Goal: Check status

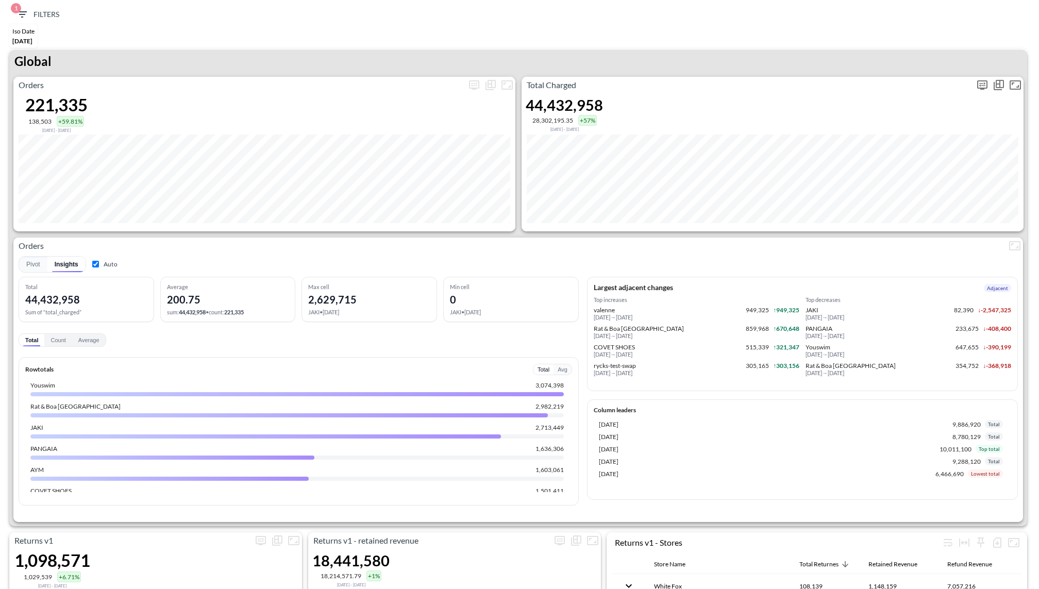
click at [979, 86] on icon "more" at bounding box center [982, 85] width 12 height 12
click at [902, 159] on body "BI.P.EYE, Interactive Analytics Dashboards 1 Filters Iso Date [DATE] Returns v2…" at bounding box center [519, 294] width 1039 height 589
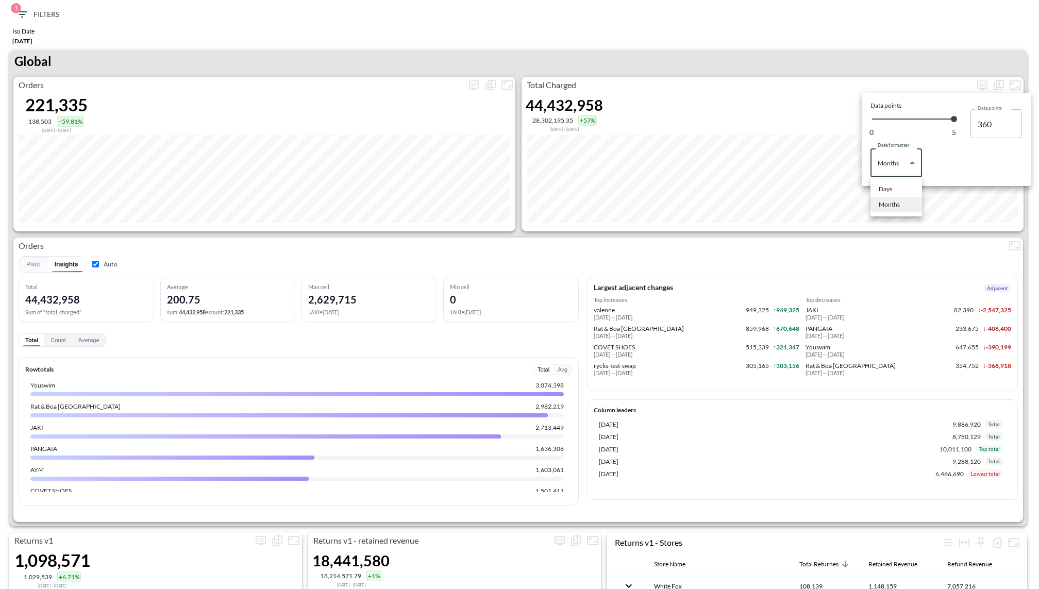
click at [891, 187] on div "Days" at bounding box center [885, 188] width 13 height 9
type input "Days"
type input "140"
click at [849, 43] on div at bounding box center [519, 294] width 1039 height 589
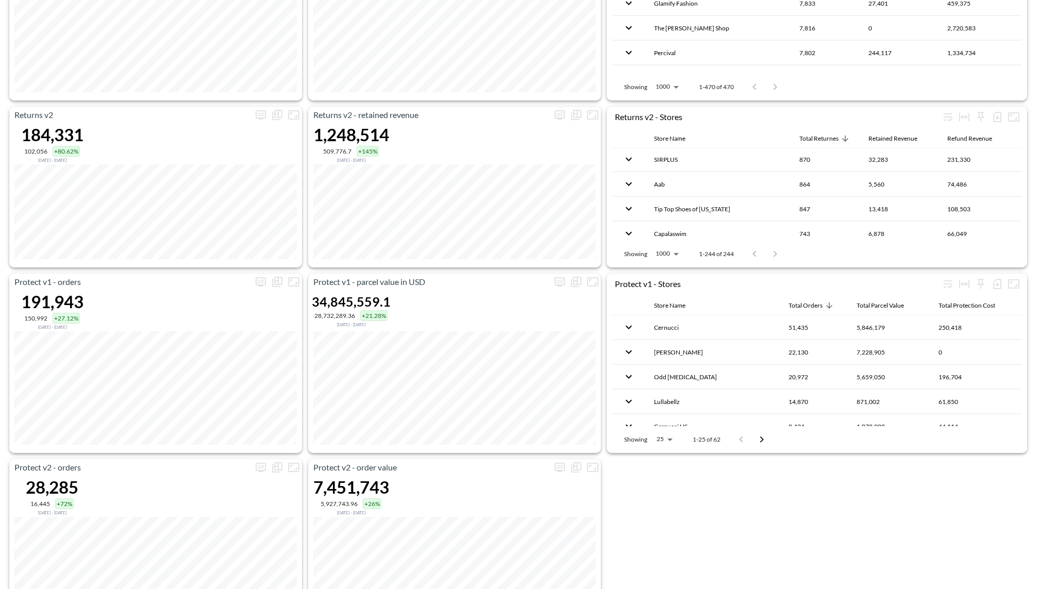
scroll to position [664, 0]
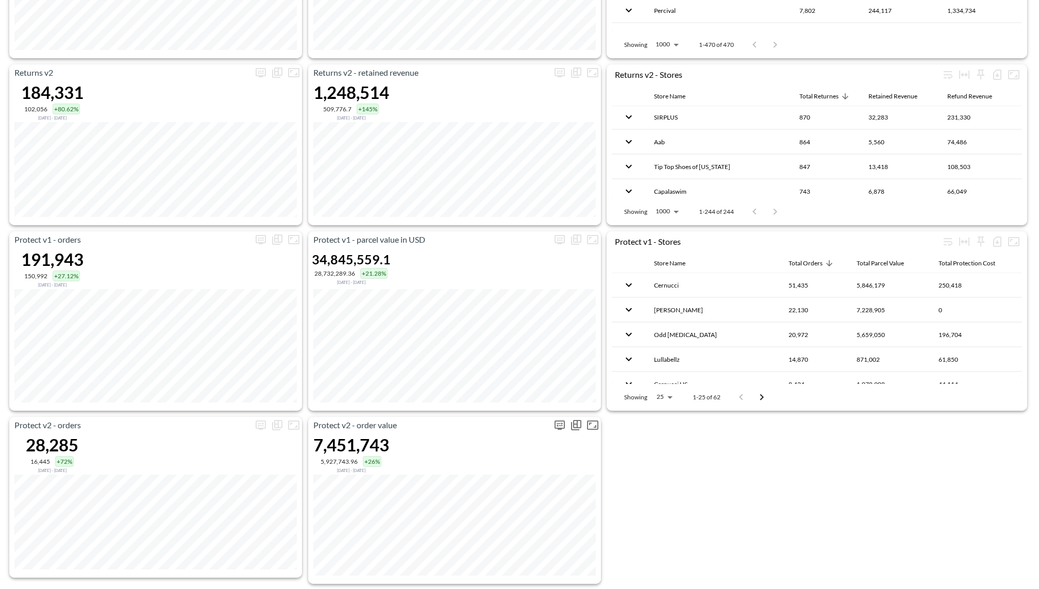
click at [560, 423] on icon "more" at bounding box center [559, 424] width 10 height 9
click at [269, 418] on div at bounding box center [519, 294] width 1039 height 589
click at [261, 419] on icon "more" at bounding box center [261, 425] width 12 height 12
click at [213, 500] on body "BI.P.EYE, Interactive Analytics Dashboards 1 Filters Iso Date [DATE] Returns v2…" at bounding box center [519, 294] width 1039 height 589
click at [207, 521] on li "Days" at bounding box center [211, 524] width 52 height 15
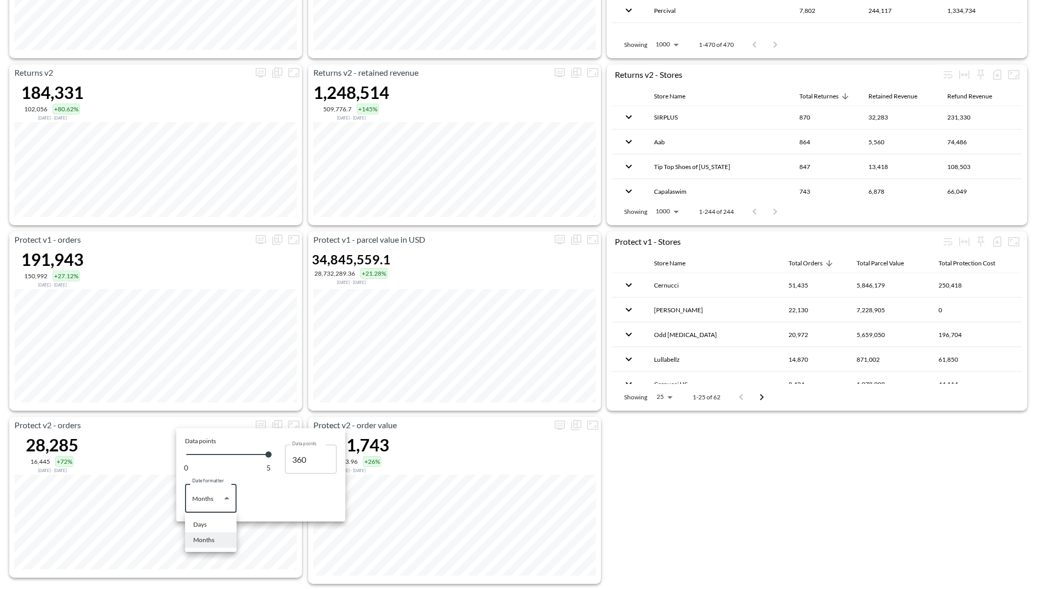
type input "Days"
type input "140"
click at [198, 397] on div at bounding box center [519, 294] width 1039 height 589
